Goal: Task Accomplishment & Management: Use online tool/utility

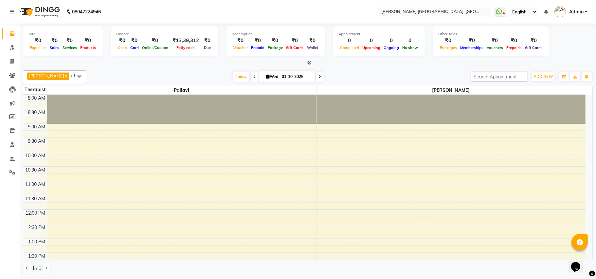
scroll to position [43, 0]
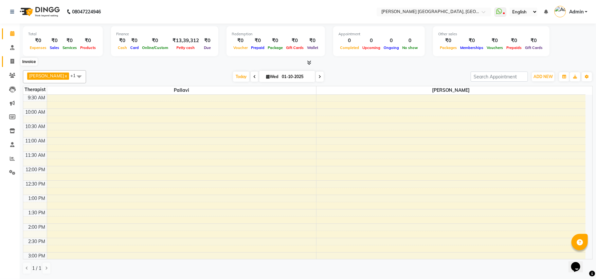
click at [10, 59] on icon at bounding box center [12, 61] width 4 height 5
select select "service"
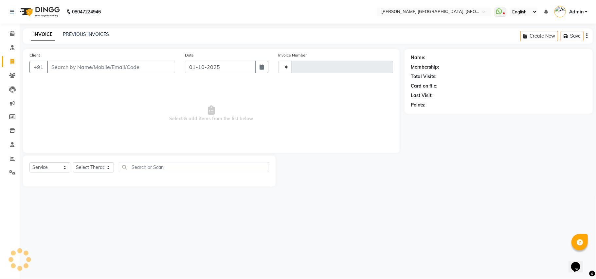
type input "0448"
select select "4638"
click at [66, 67] on input "Client" at bounding box center [111, 67] width 128 height 12
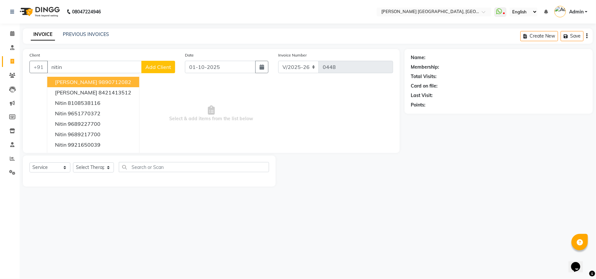
click at [72, 67] on input "nitin" at bounding box center [94, 67] width 95 height 12
type input "n"
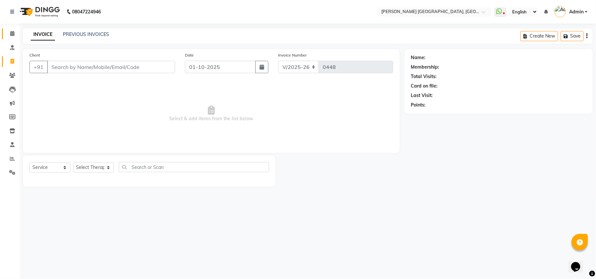
click at [12, 29] on link "Calendar" at bounding box center [10, 33] width 16 height 11
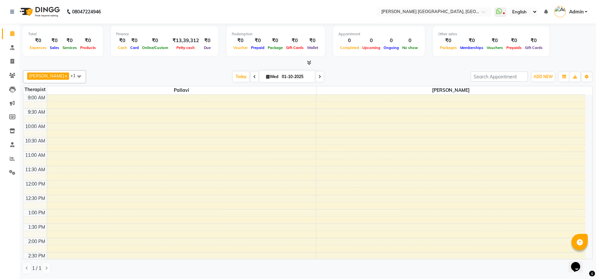
scroll to position [131, 0]
